Goal: Task Accomplishment & Management: Manage account settings

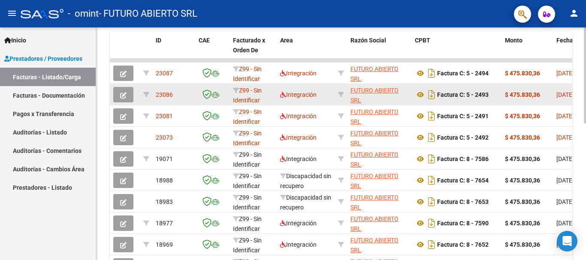
scroll to position [0, 0]
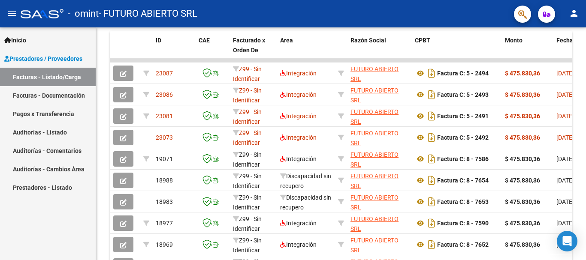
click at [576, 17] on mat-icon "person" at bounding box center [574, 13] width 10 height 10
click at [579, 28] on button "person Mi Perfil" at bounding box center [556, 36] width 52 height 21
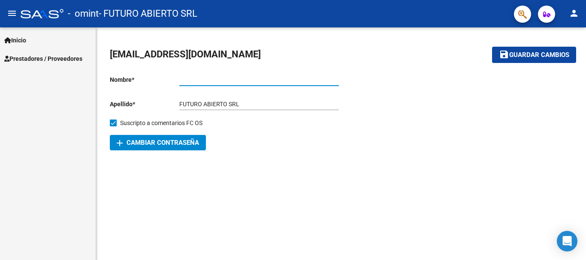
click at [193, 78] on input "Ingresar nombre" at bounding box center [259, 79] width 160 height 7
click at [208, 79] on input "Ingresar nombre" at bounding box center [259, 79] width 160 height 7
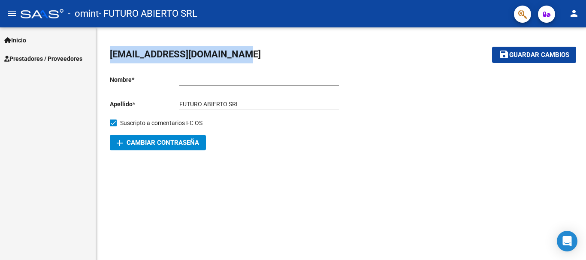
drag, startPoint x: 237, startPoint y: 56, endPoint x: 111, endPoint y: 53, distance: 126.5
click at [111, 53] on h1 "[EMAIL_ADDRESS][DOMAIN_NAME]" at bounding box center [186, 54] width 153 height 17
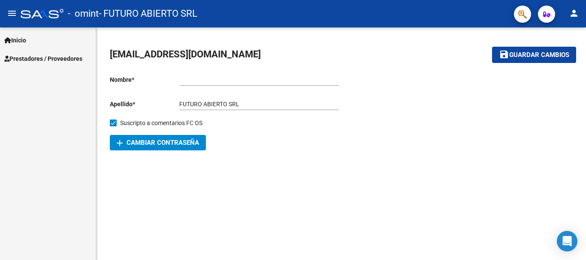
click at [407, 140] on div at bounding box center [456, 110] width 231 height 82
click at [576, 16] on mat-icon "person" at bounding box center [574, 13] width 10 height 10
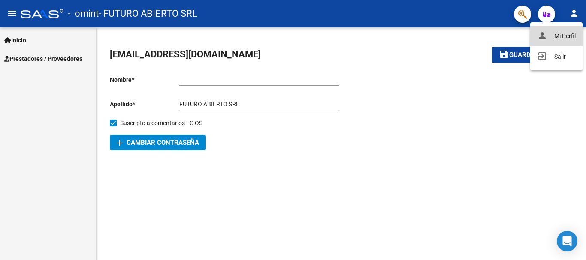
click at [565, 37] on button "person Mi Perfil" at bounding box center [556, 36] width 52 height 21
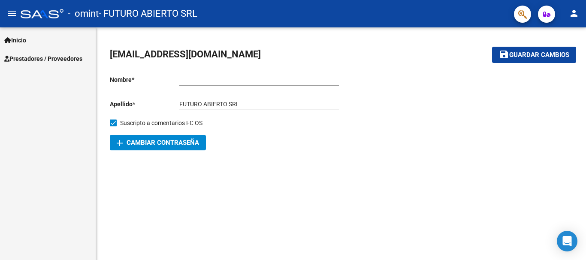
click at [578, 17] on mat-icon "person" at bounding box center [574, 13] width 10 height 10
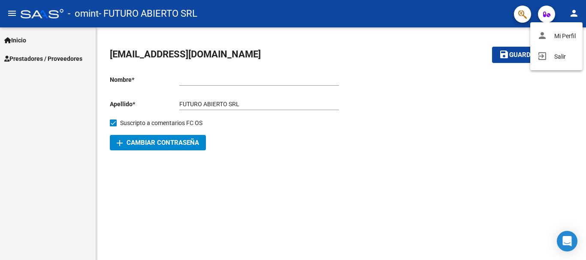
click at [357, 197] on div at bounding box center [293, 130] width 586 height 260
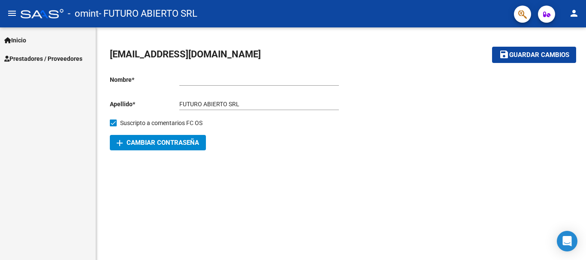
click at [21, 39] on span "Inicio" at bounding box center [15, 40] width 22 height 9
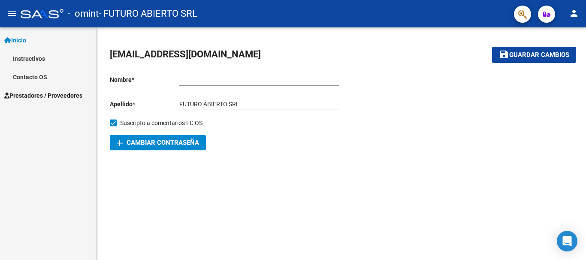
click at [9, 10] on mat-icon "menu" at bounding box center [12, 13] width 10 height 10
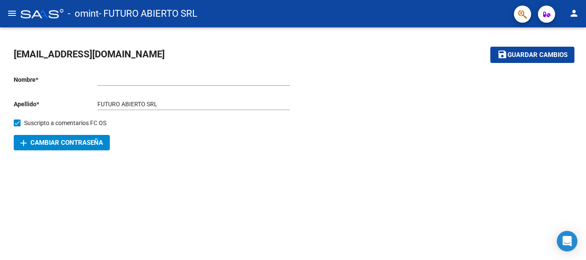
click at [9, 10] on mat-icon "menu" at bounding box center [12, 13] width 10 height 10
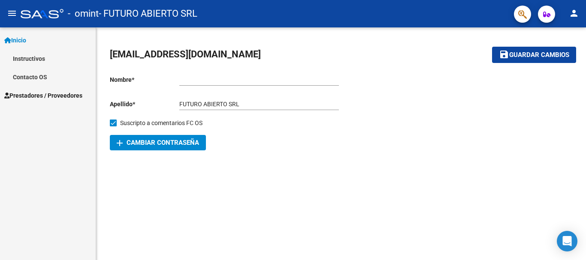
click at [548, 16] on icon "button" at bounding box center [546, 14] width 7 height 6
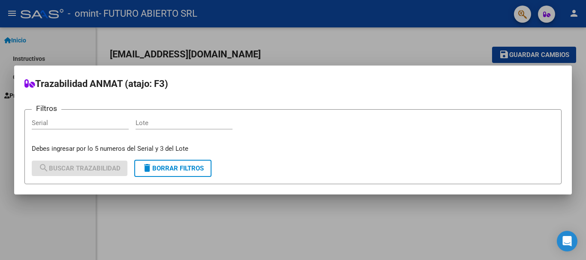
click at [477, 37] on div at bounding box center [293, 130] width 586 height 260
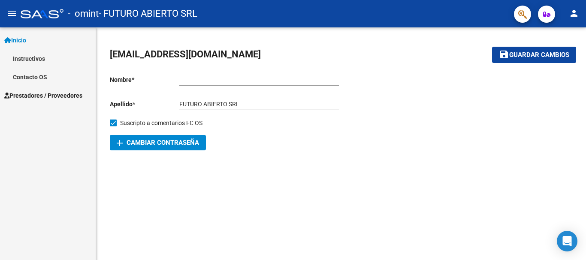
click at [26, 36] on span "Inicio" at bounding box center [15, 40] width 22 height 9
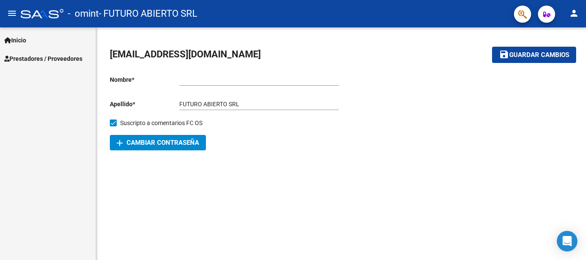
click at [26, 37] on span "Inicio" at bounding box center [15, 40] width 22 height 9
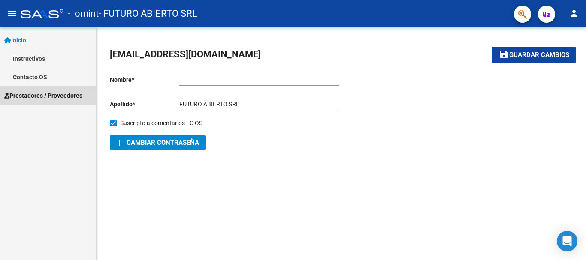
click at [27, 97] on span "Prestadores / Proveedores" at bounding box center [43, 95] width 78 height 9
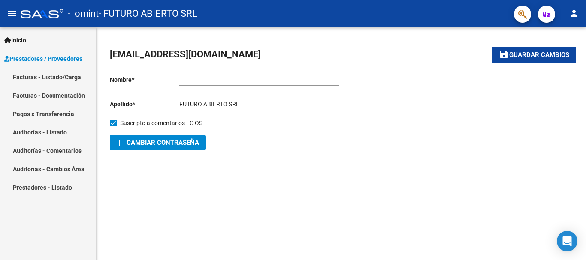
click at [41, 71] on link "Facturas - Listado/Carga" at bounding box center [48, 77] width 96 height 18
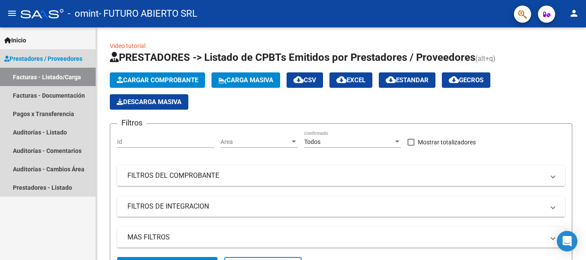
click at [30, 54] on span "Prestadores / Proveedores" at bounding box center [43, 58] width 78 height 9
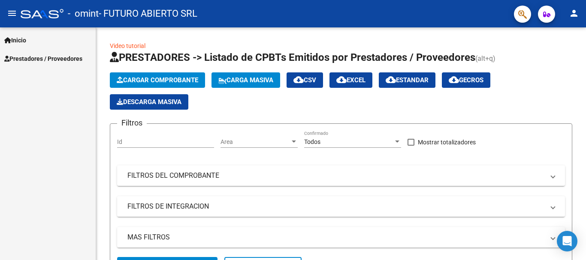
click at [24, 39] on span "Inicio" at bounding box center [15, 40] width 22 height 9
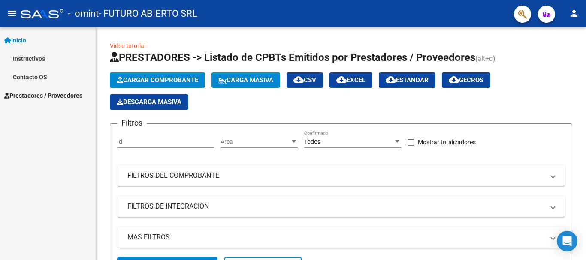
click at [15, 10] on mat-icon "menu" at bounding box center [12, 13] width 10 height 10
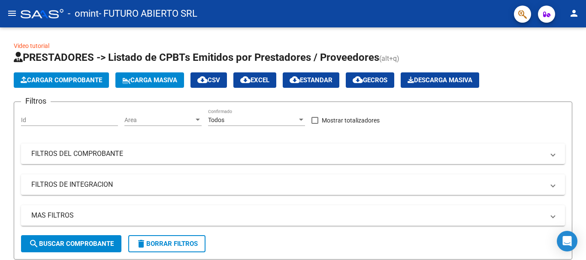
click at [15, 10] on mat-icon "menu" at bounding box center [12, 13] width 10 height 10
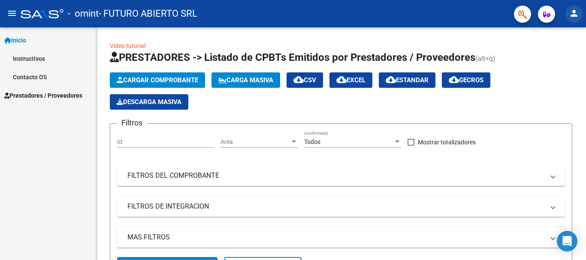
click at [578, 12] on mat-icon "person" at bounding box center [574, 13] width 10 height 10
click at [545, 90] on div at bounding box center [293, 130] width 586 height 260
click at [14, 12] on mat-icon "menu" at bounding box center [12, 13] width 10 height 10
